Goal: Browse casually

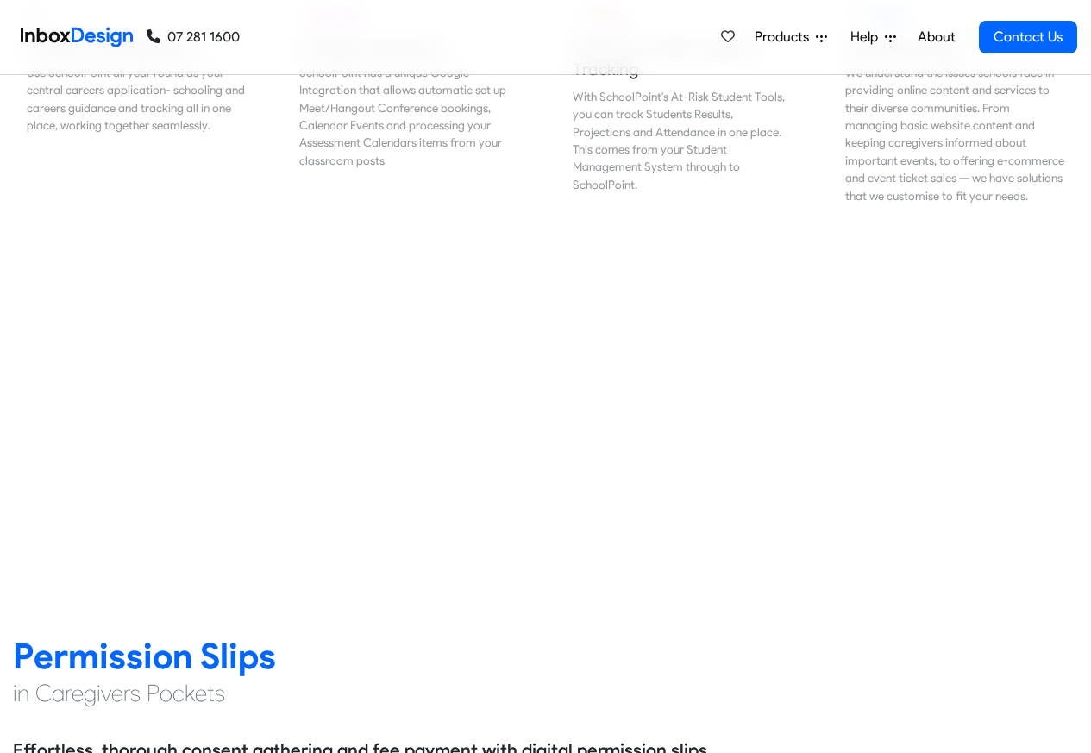
scroll to position [1865, 0]
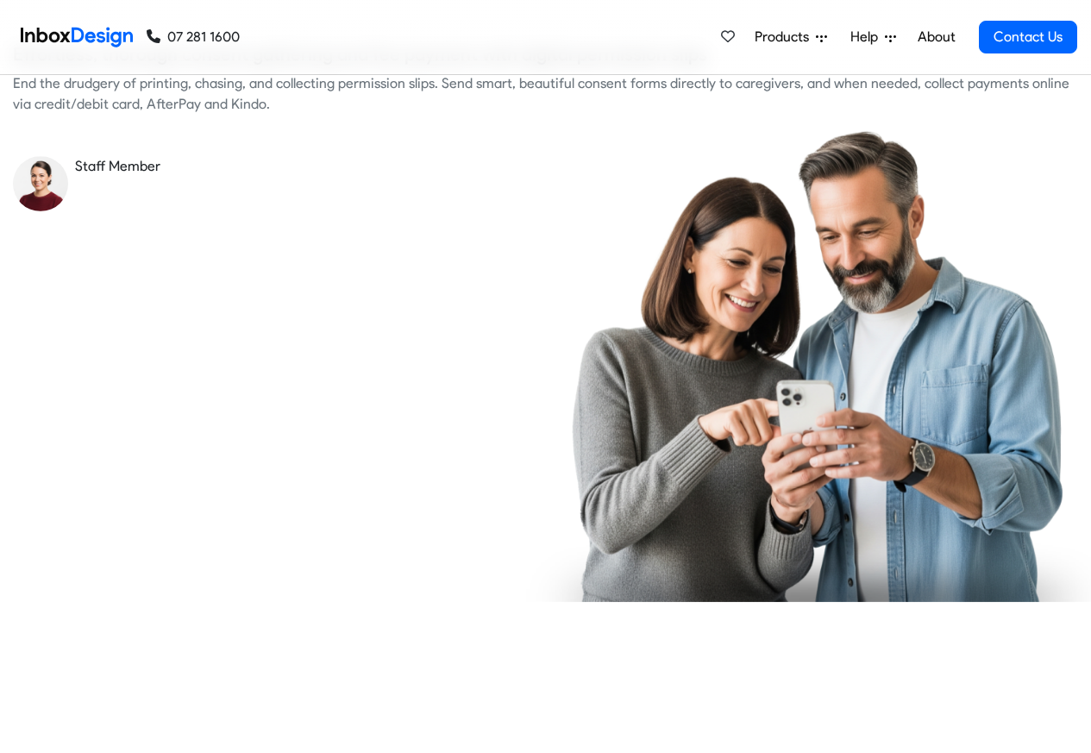
checkbox input "true"
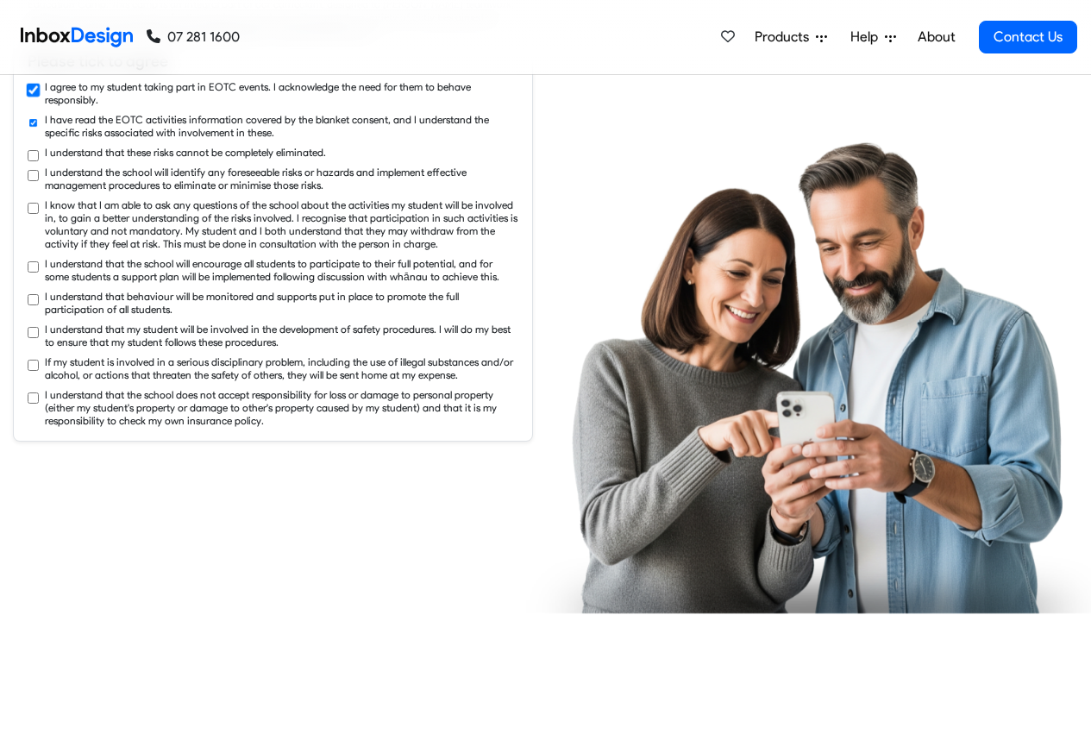
checkbox input "true"
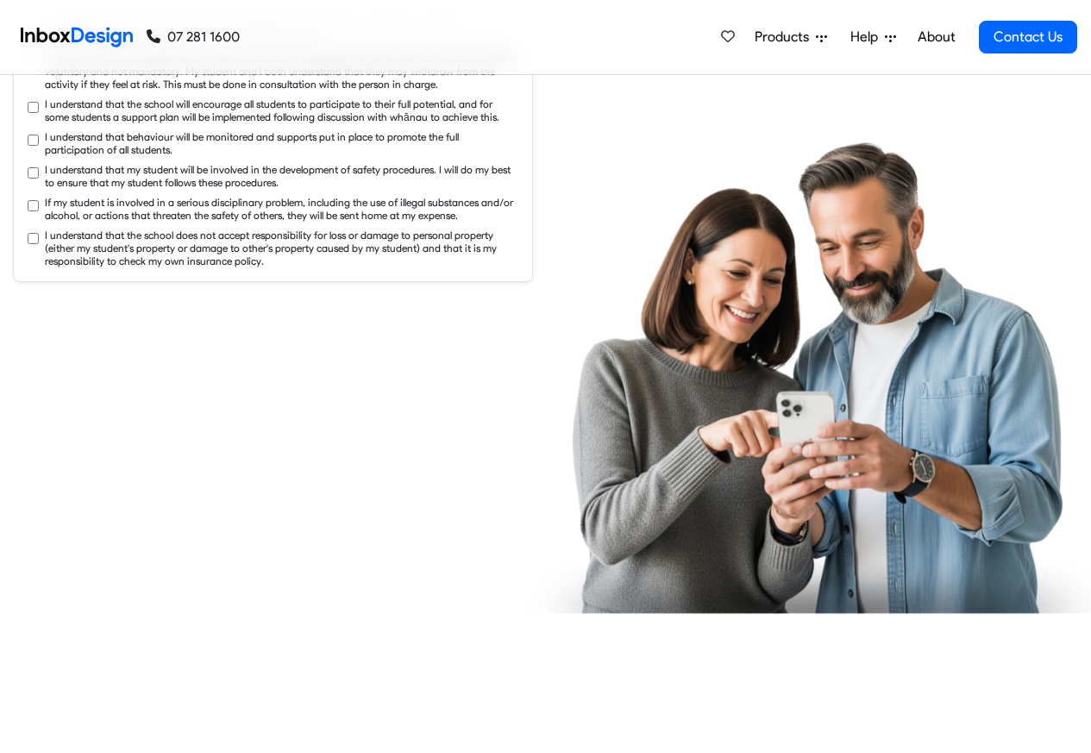
checkbox input "true"
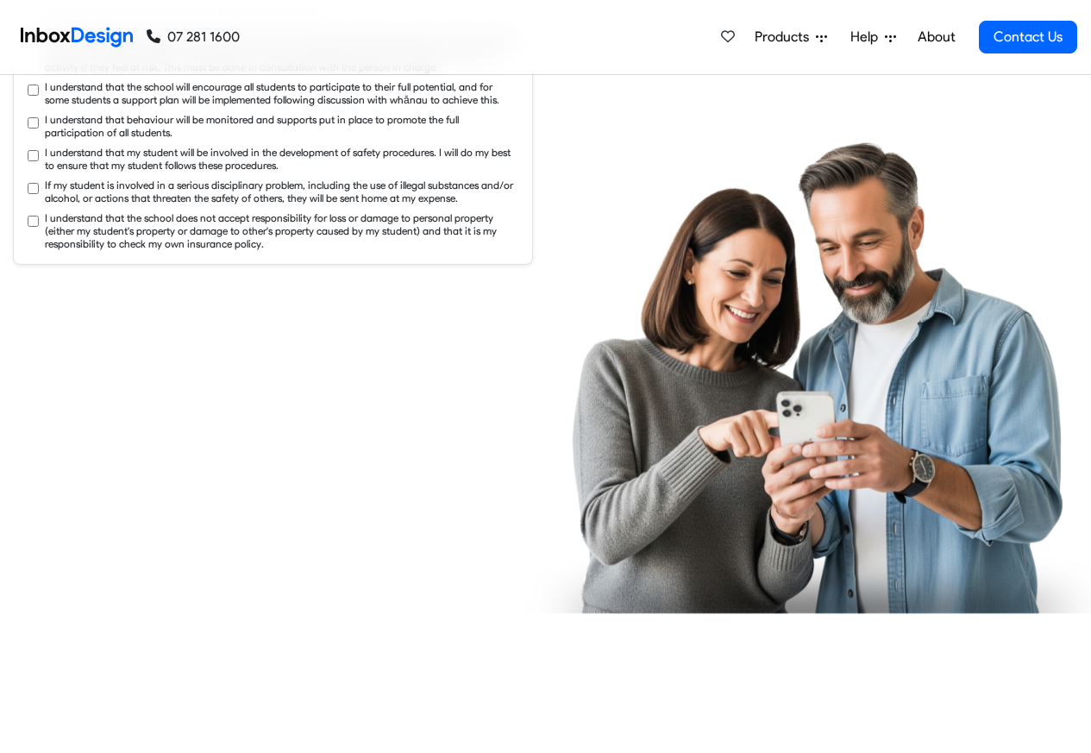
checkbox input "true"
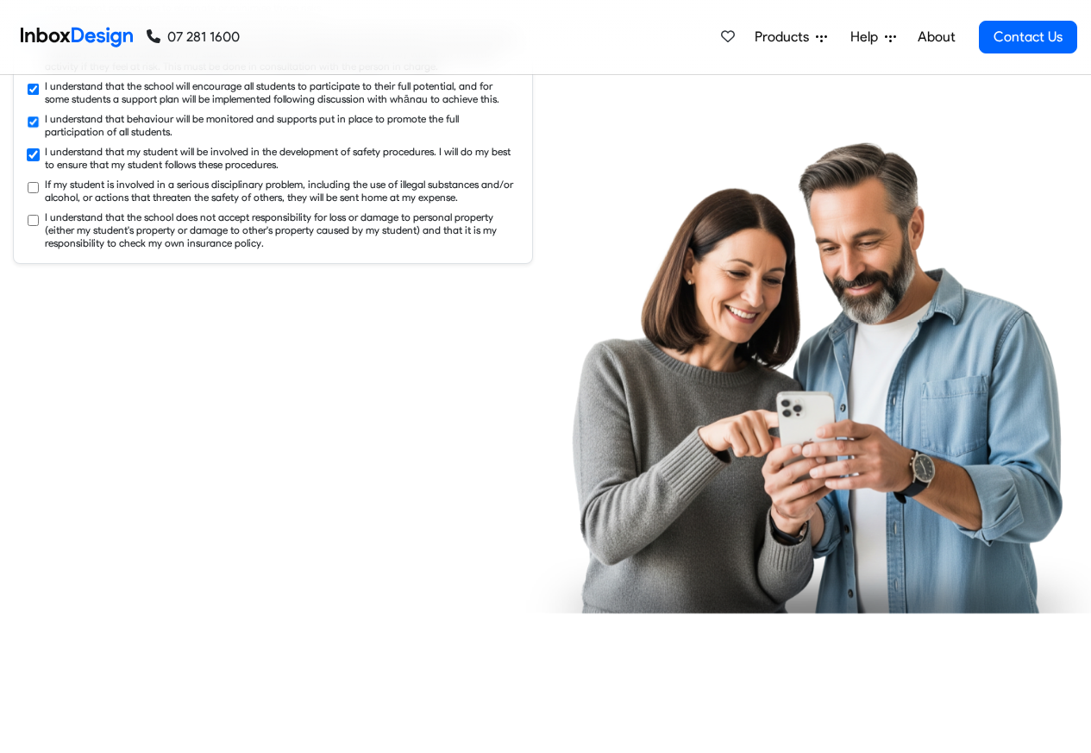
checkbox input "true"
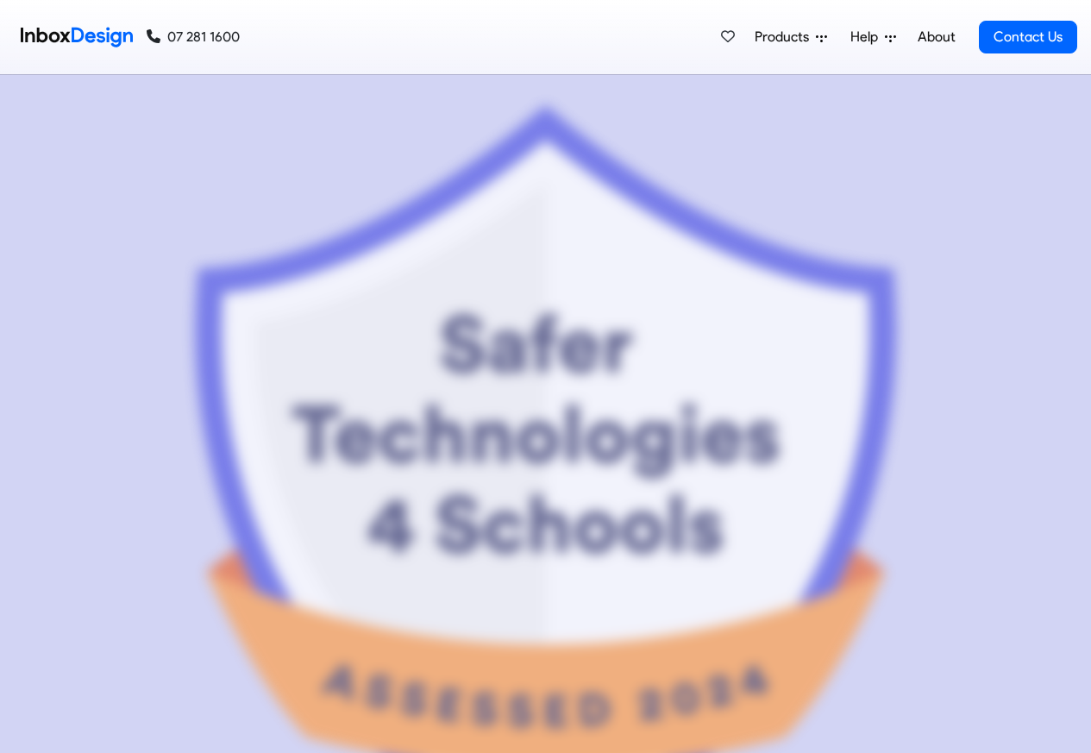
scroll to position [8589, 0]
